Goal: Task Accomplishment & Management: Use online tool/utility

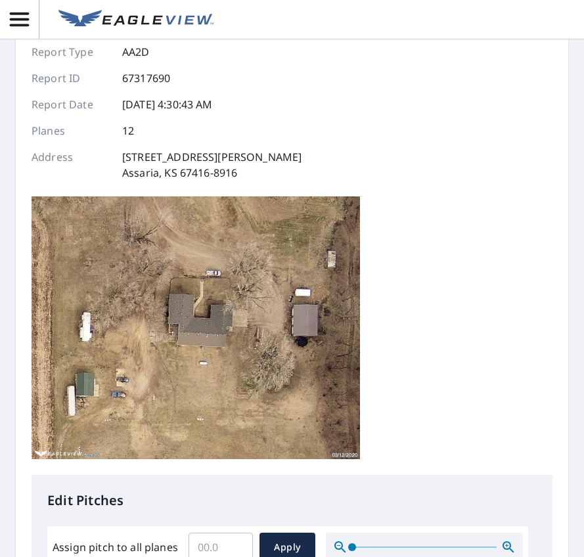
scroll to position [328, 0]
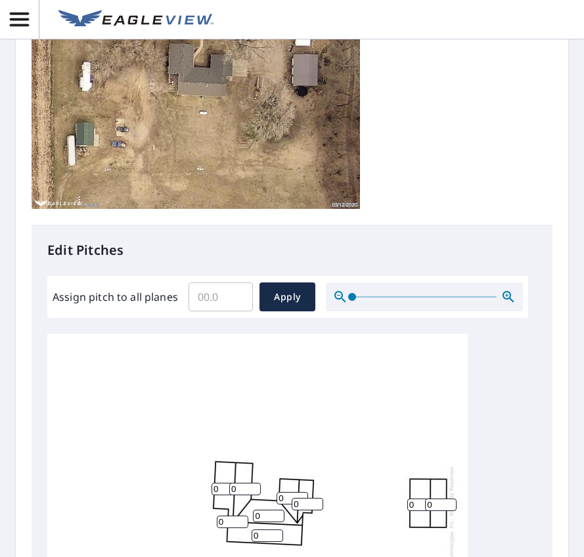
click at [208, 300] on input "Assign pitch to all planes" at bounding box center [221, 297] width 64 height 37
type input "6"
click at [294, 294] on span "Apply" at bounding box center [287, 297] width 35 height 16
type input "6"
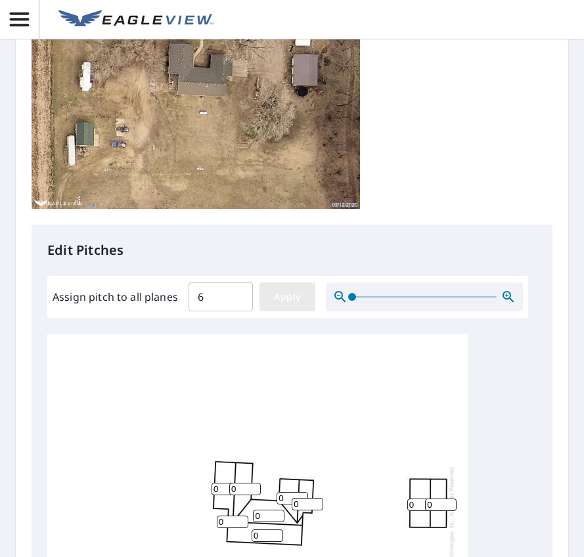
type input "6"
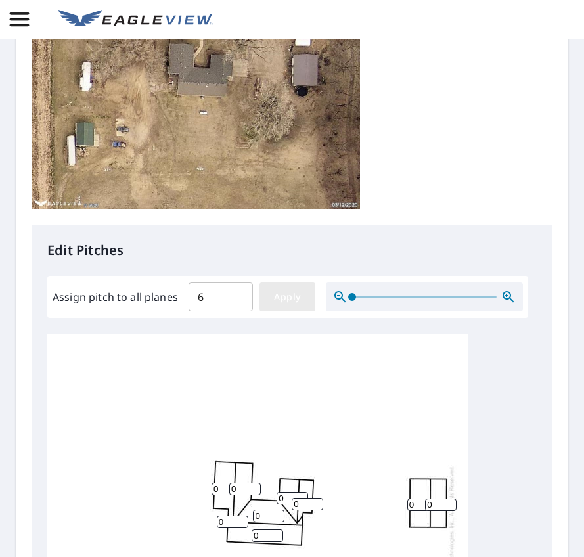
type input "6"
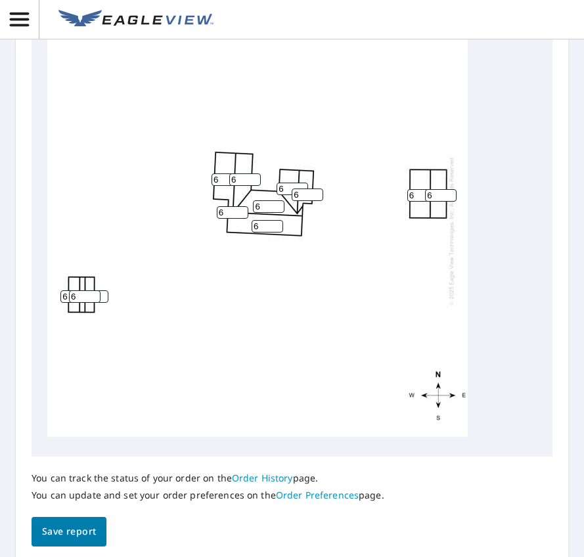
scroll to position [657, 0]
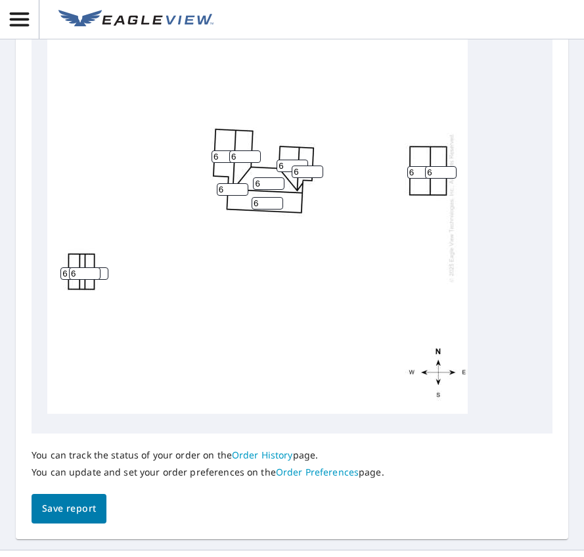
click at [74, 280] on input "6" at bounding box center [85, 273] width 32 height 12
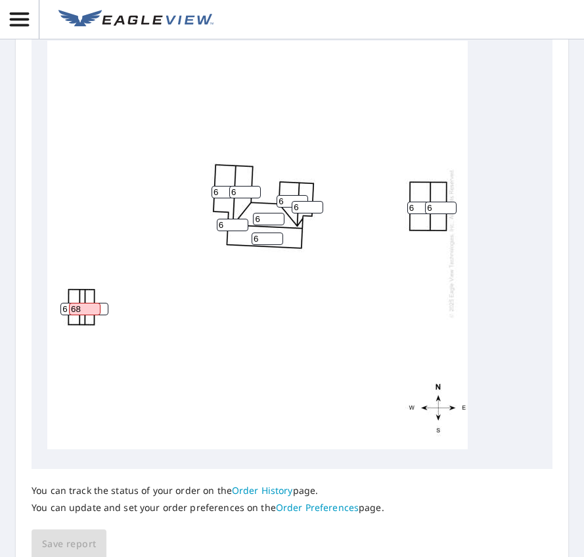
scroll to position [692, 0]
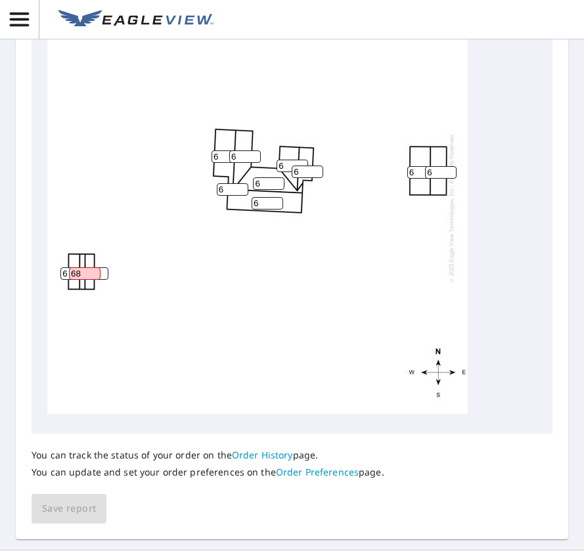
type input "6"
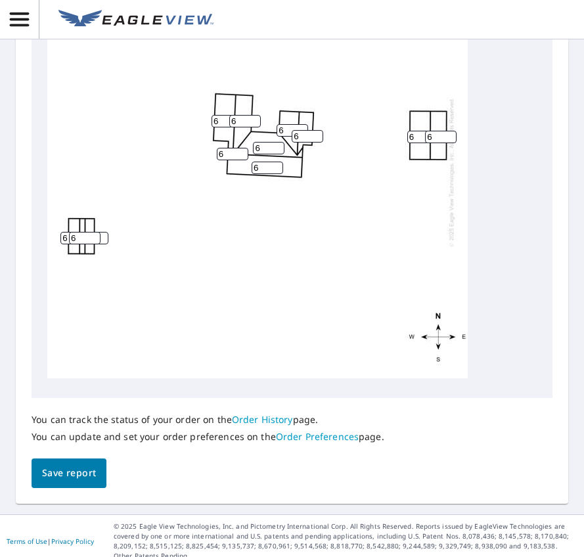
scroll to position [657, 0]
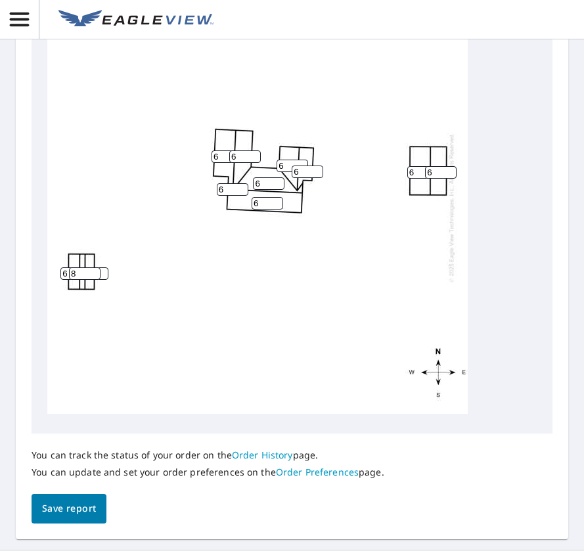
type input "8"
click at [64, 280] on input "6" at bounding box center [76, 273] width 32 height 12
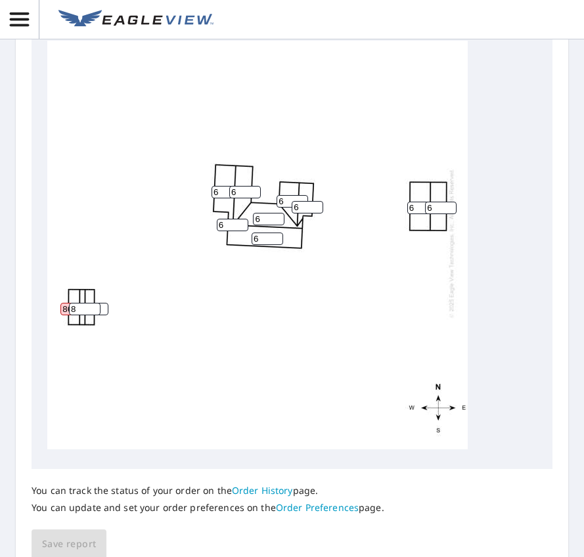
scroll to position [692, 0]
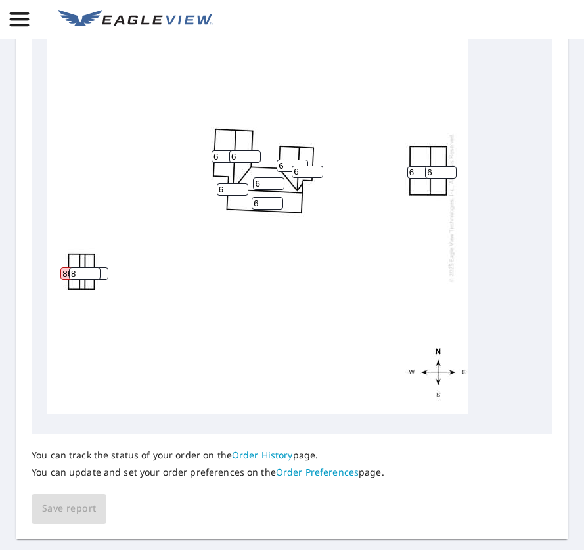
type input "86"
click at [414, 179] on input "6" at bounding box center [423, 172] width 32 height 12
type input "6"
type input "8"
click at [63, 280] on input "86" at bounding box center [76, 273] width 32 height 12
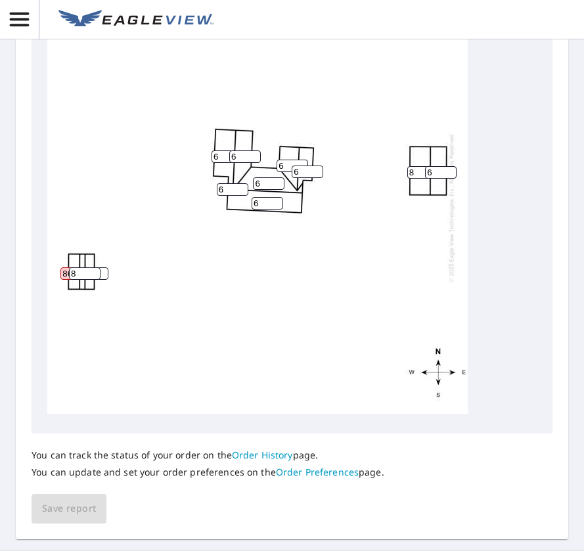
type input "6"
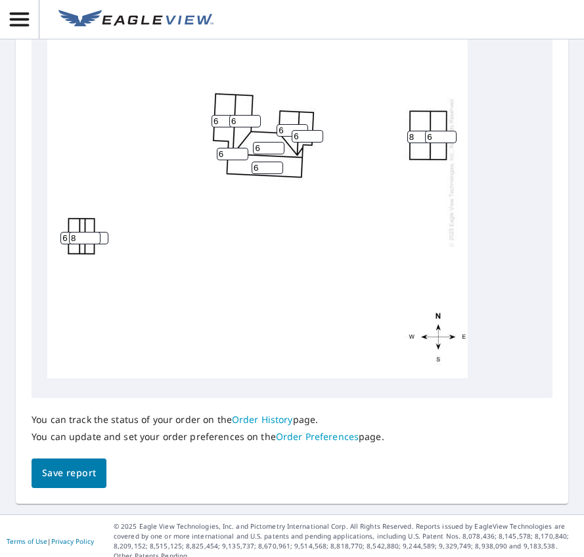
scroll to position [657, 0]
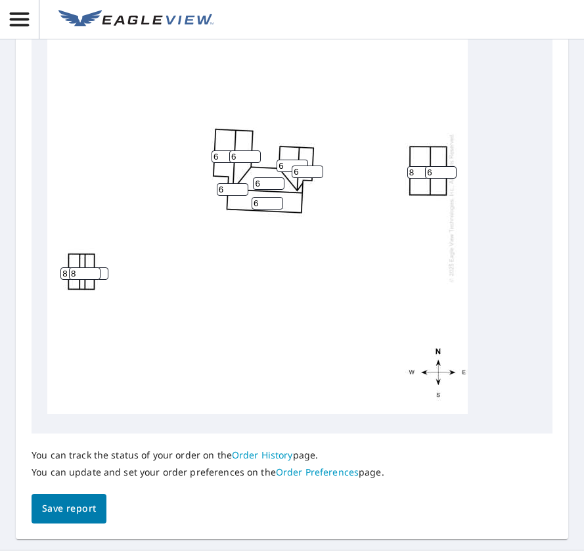
type input "8"
click at [435, 179] on input "6" at bounding box center [441, 172] width 32 height 12
type input "8"
click at [252, 307] on div "6 6 6 8 6 8 6 6 8 6 8 6" at bounding box center [257, 207] width 420 height 413
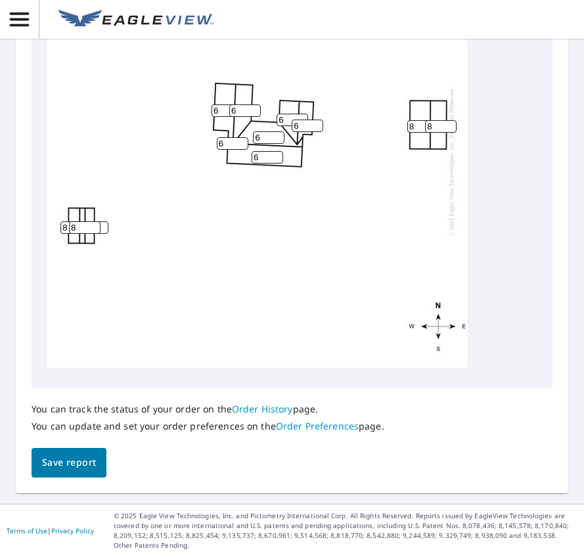
scroll to position [723, 0]
click at [70, 471] on span "Save report" at bounding box center [69, 463] width 54 height 16
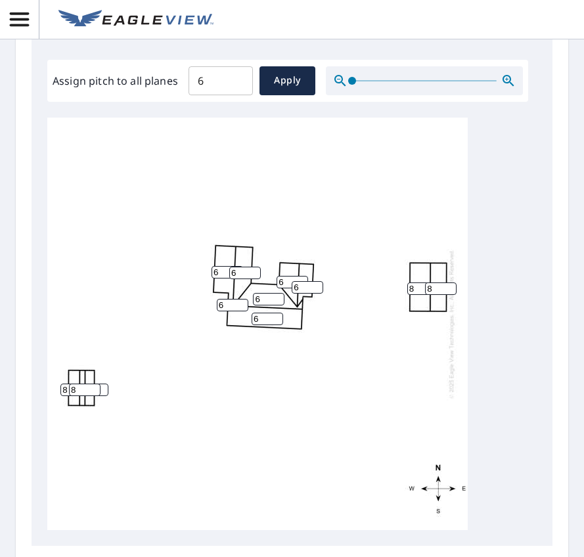
scroll to position [264, 0]
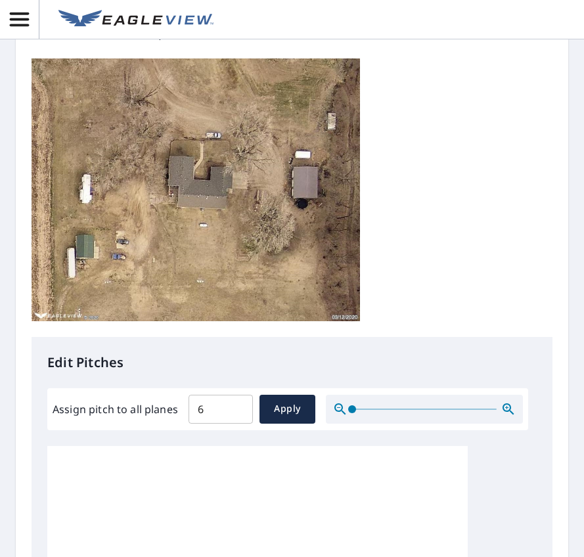
click at [12, 187] on div "Report generated successfully. Click here to download your report. Report Detai…" at bounding box center [292, 278] width 584 height 557
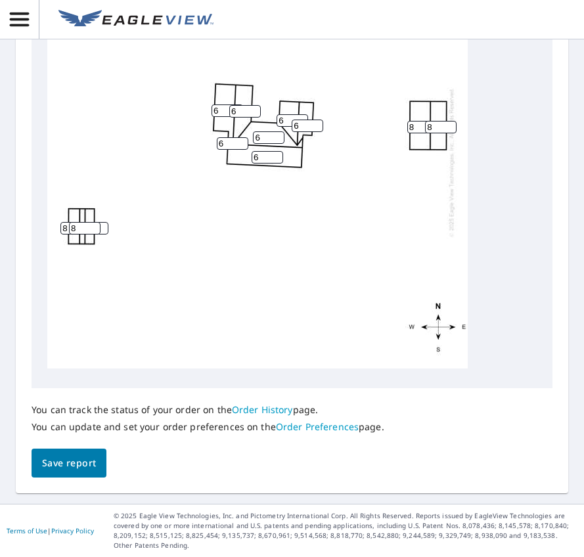
scroll to position [13, 0]
click at [244, 410] on link "Order History" at bounding box center [262, 409] width 61 height 12
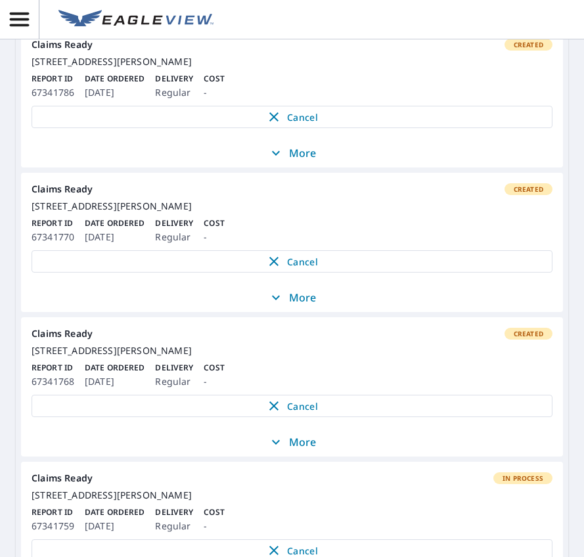
scroll to position [1470, 0]
